Goal: Transaction & Acquisition: Subscribe to service/newsletter

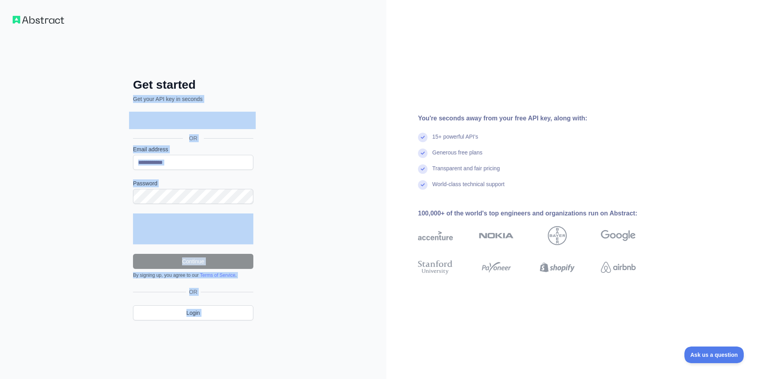
drag, startPoint x: 385, startPoint y: 67, endPoint x: 312, endPoint y: 81, distance: 74.9
click at [387, 24] on div "Get started Get your API key in seconds OR Email address Password Continue By s…" at bounding box center [380, 189] width 760 height 379
click at [281, 126] on div "Get started Get your API key in seconds OR Email address Password Continue By s…" at bounding box center [193, 189] width 386 height 379
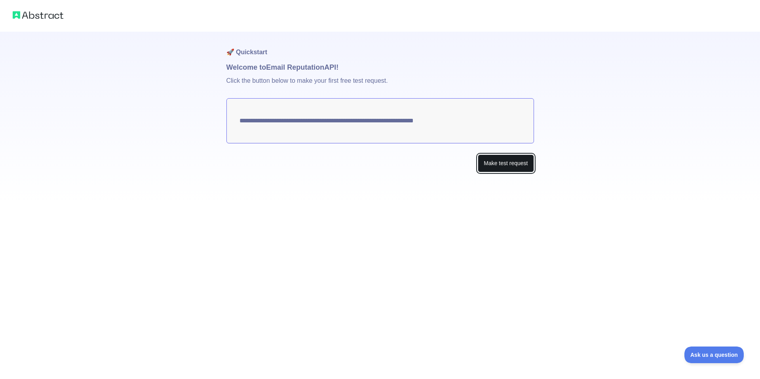
click at [499, 166] on button "Make test request" at bounding box center [505, 163] width 56 height 18
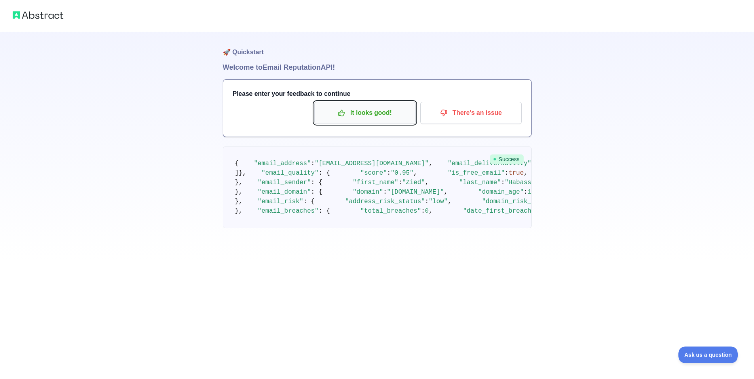
click at [393, 112] on p "It looks good!" at bounding box center [364, 112] width 89 height 13
